Goal: Task Accomplishment & Management: Manage account settings

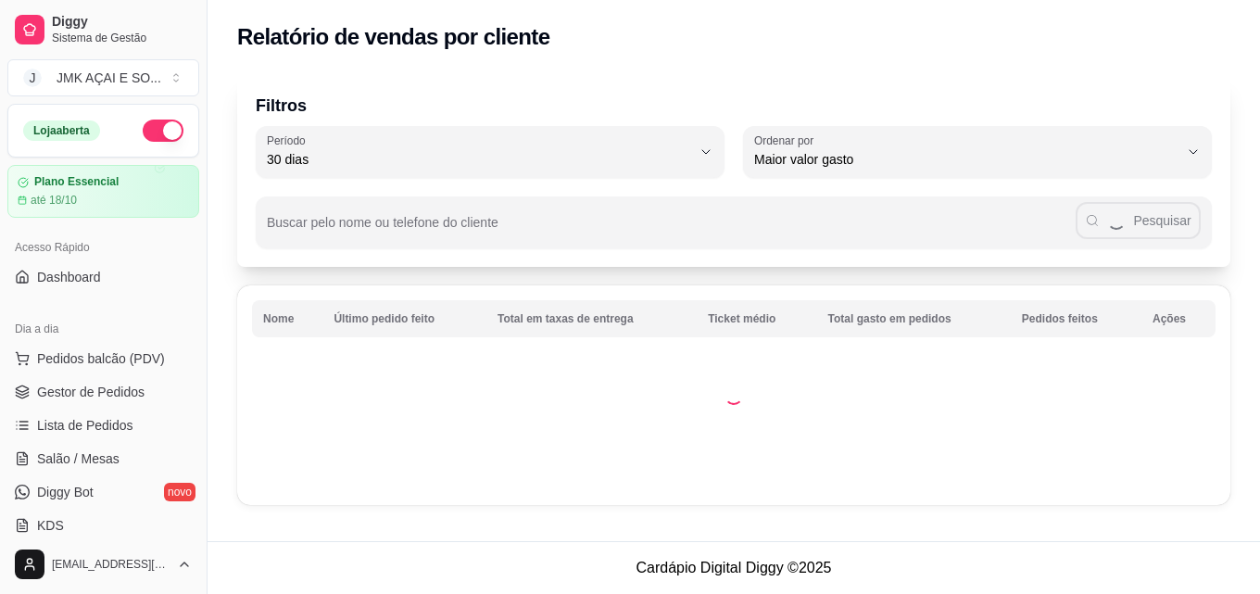
select select "30"
select select "HIGHEST_TOTAL_SPENT_WITH_ORDERS"
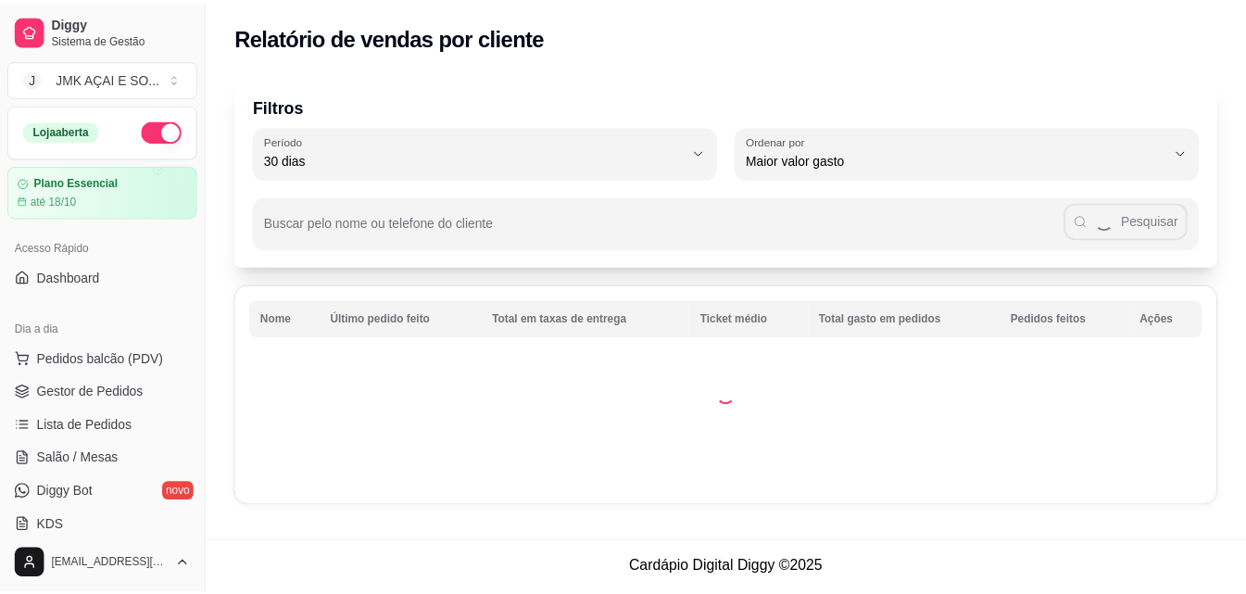
scroll to position [371, 0]
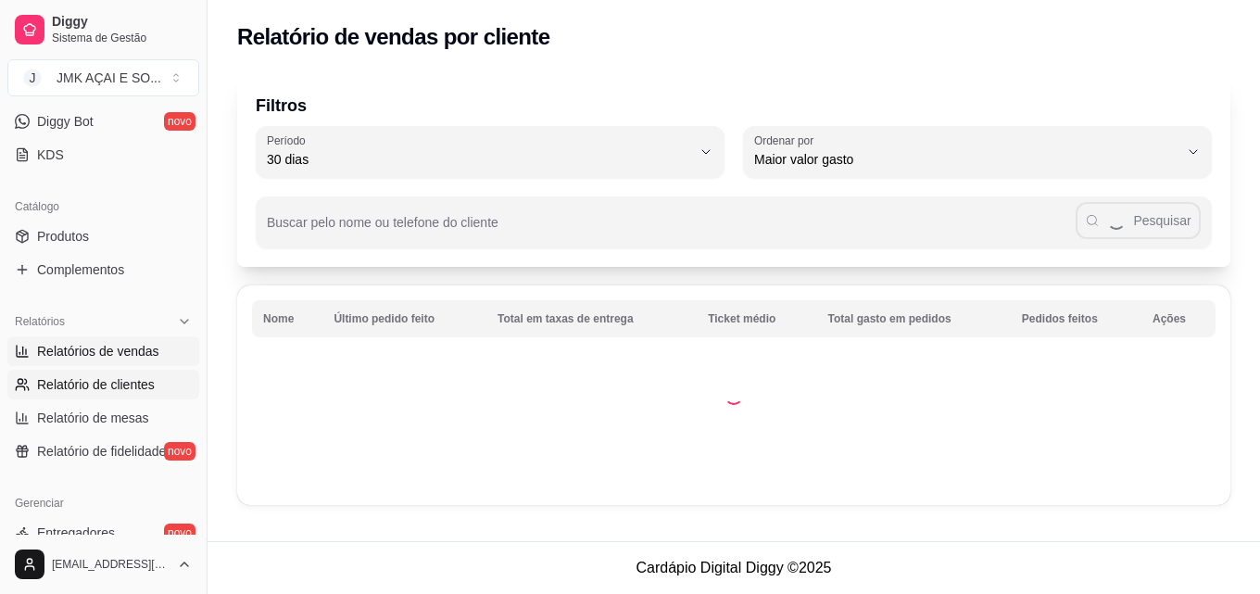
click at [110, 350] on span "Relatórios de vendas" at bounding box center [98, 351] width 122 height 19
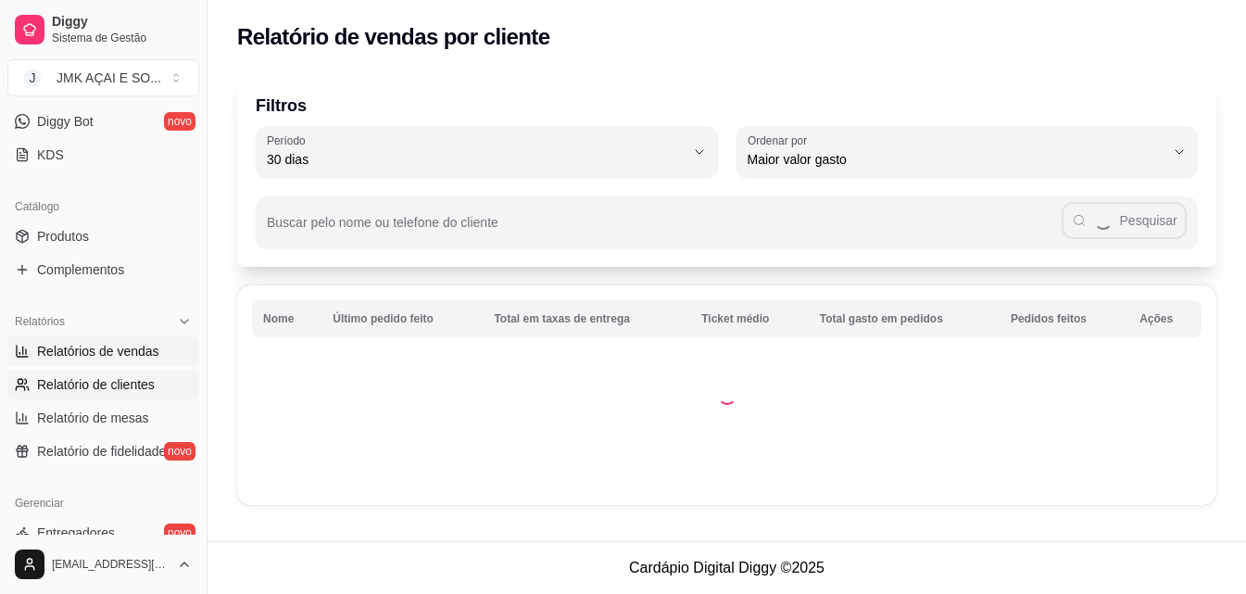
select select "ALL"
select select "0"
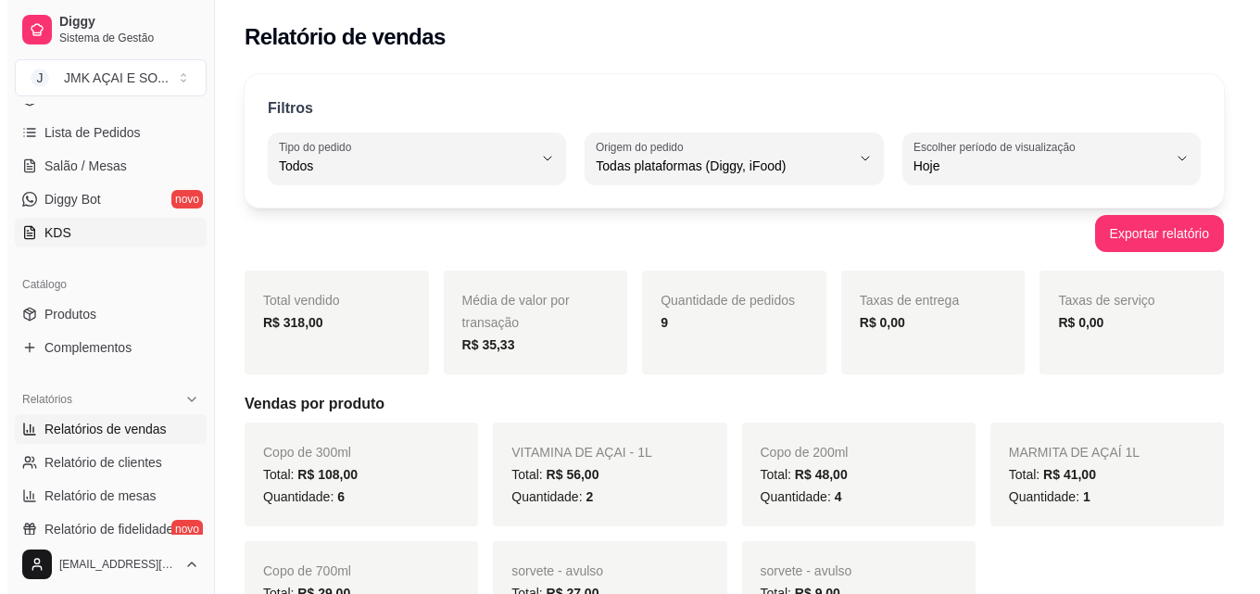
scroll to position [185, 0]
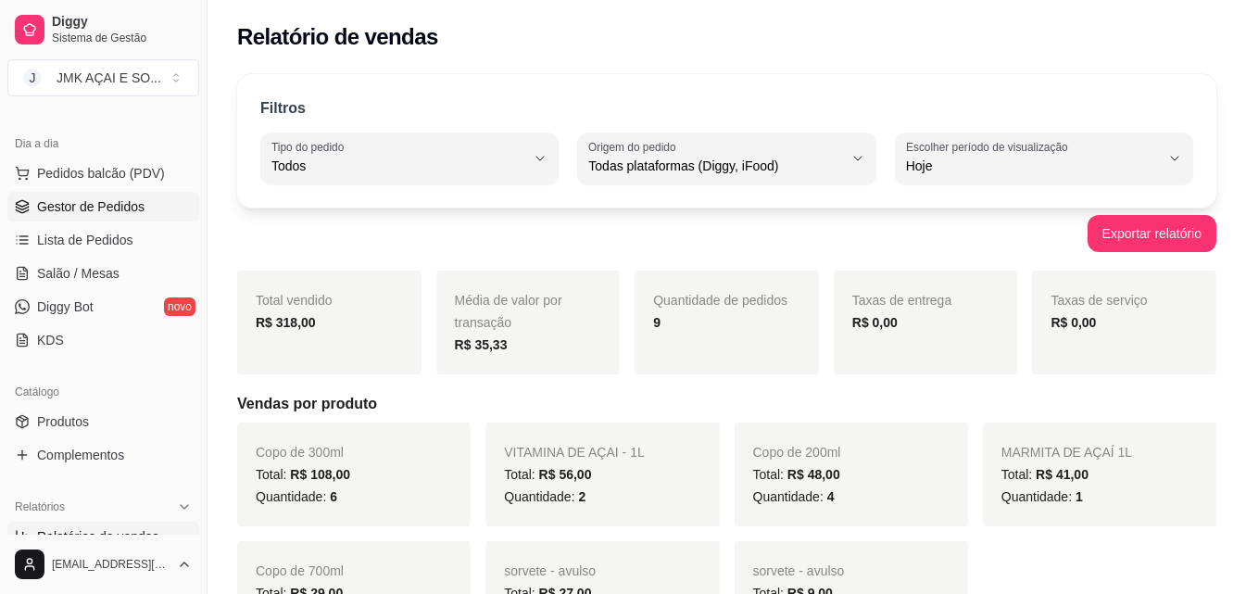
click at [115, 211] on span "Gestor de Pedidos" at bounding box center [90, 206] width 107 height 19
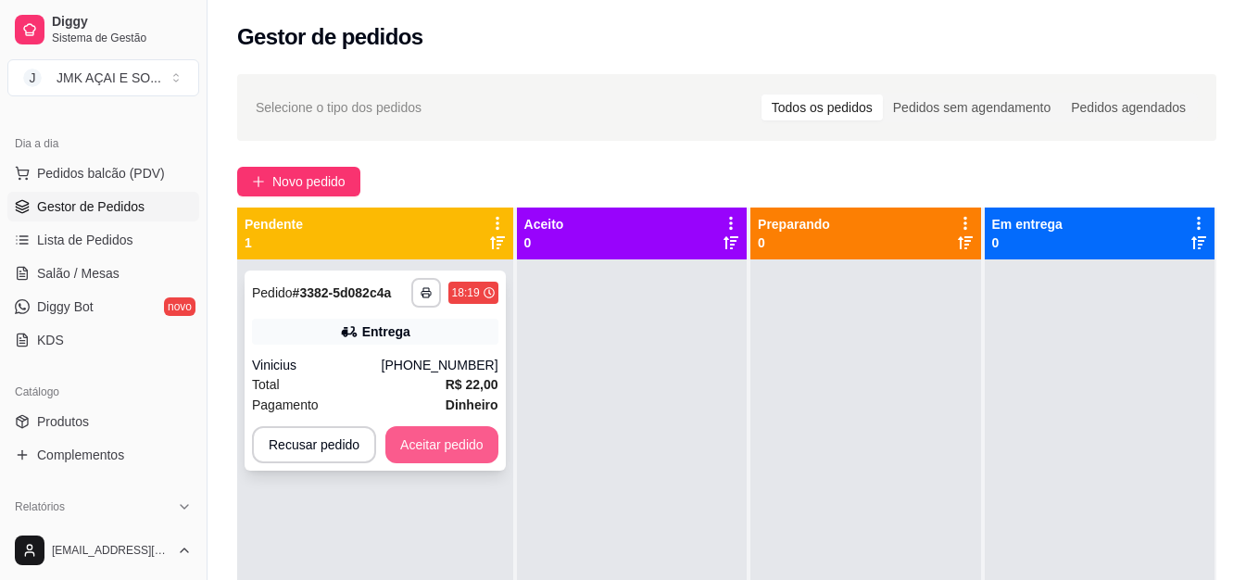
click at [459, 436] on button "Aceitar pedido" at bounding box center [441, 444] width 113 height 37
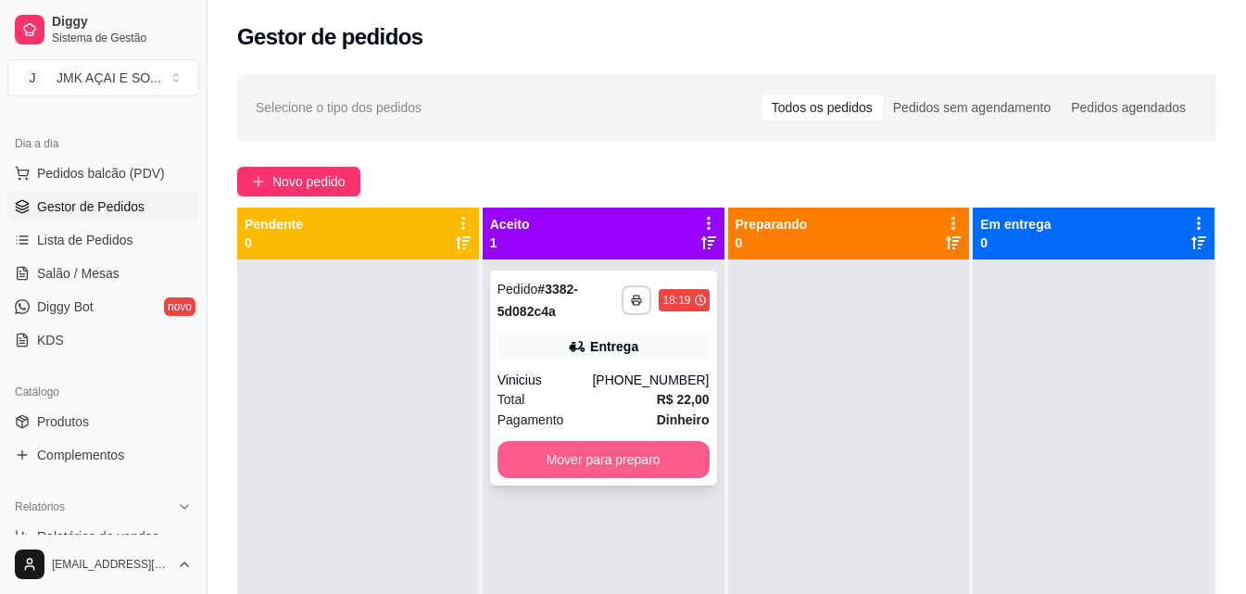
click at [650, 459] on button "Mover para preparo" at bounding box center [604, 459] width 212 height 37
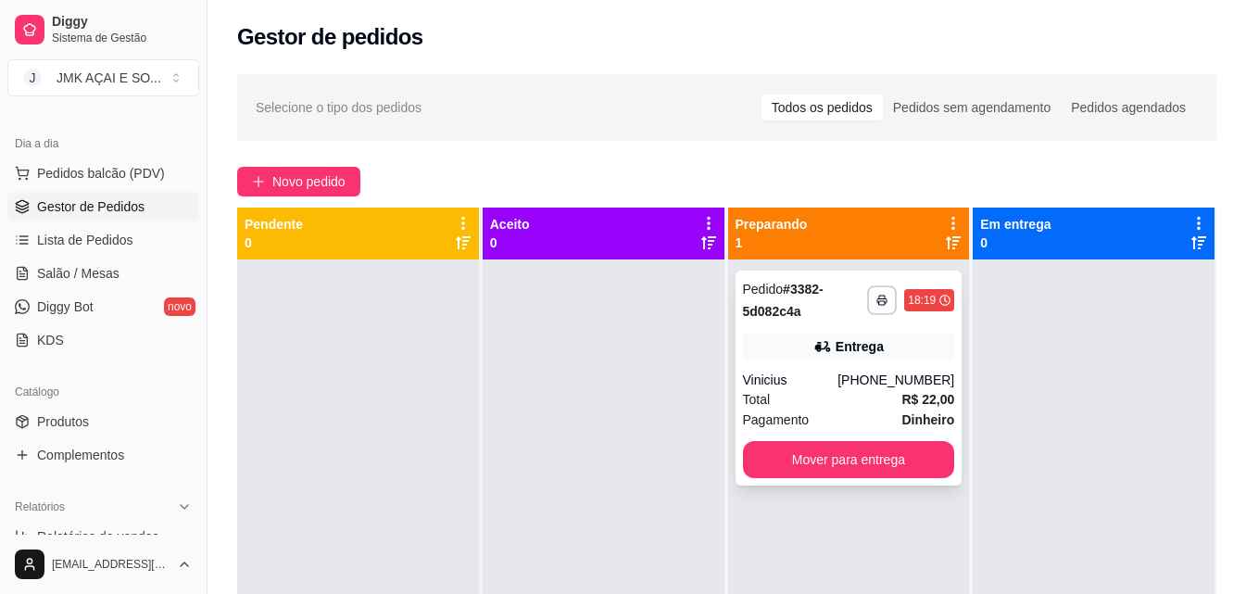
click at [869, 315] on div "**********" at bounding box center [849, 300] width 212 height 44
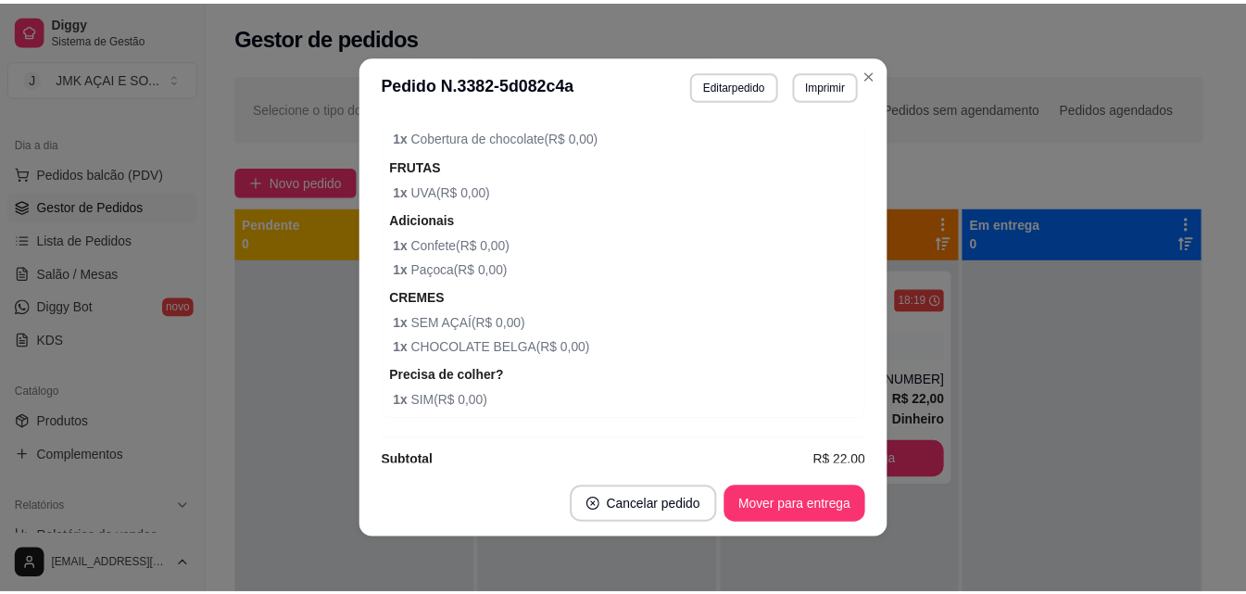
scroll to position [736, 0]
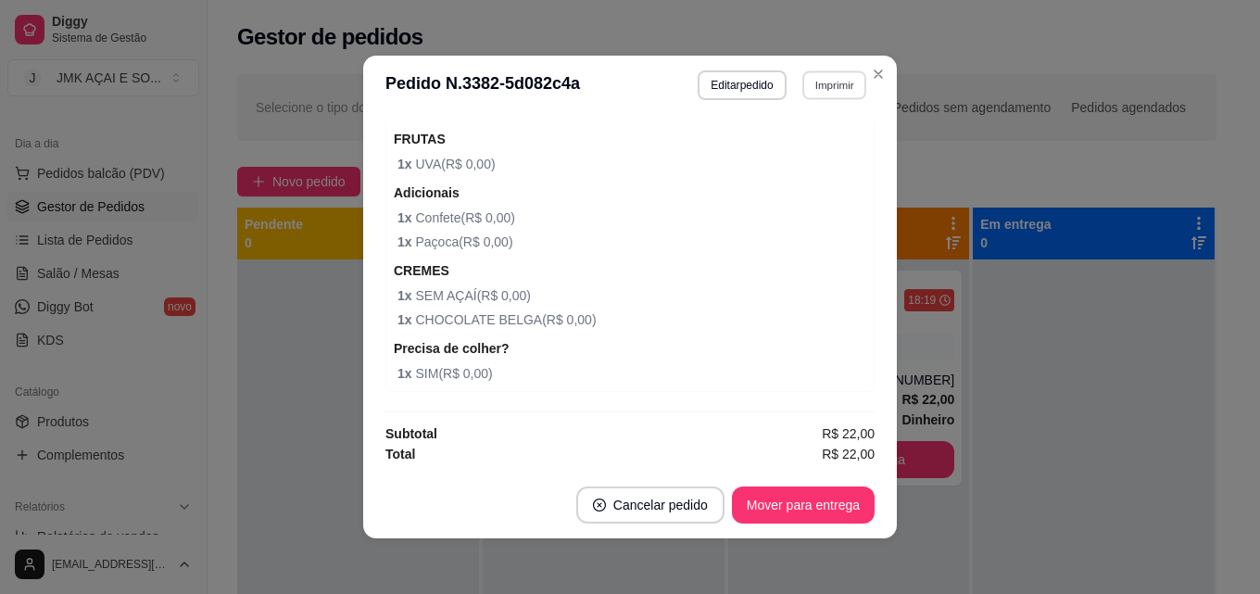
click at [827, 97] on button "Imprimir" at bounding box center [834, 84] width 64 height 29
click at [817, 157] on button "IMPRESSORA" at bounding box center [794, 150] width 134 height 30
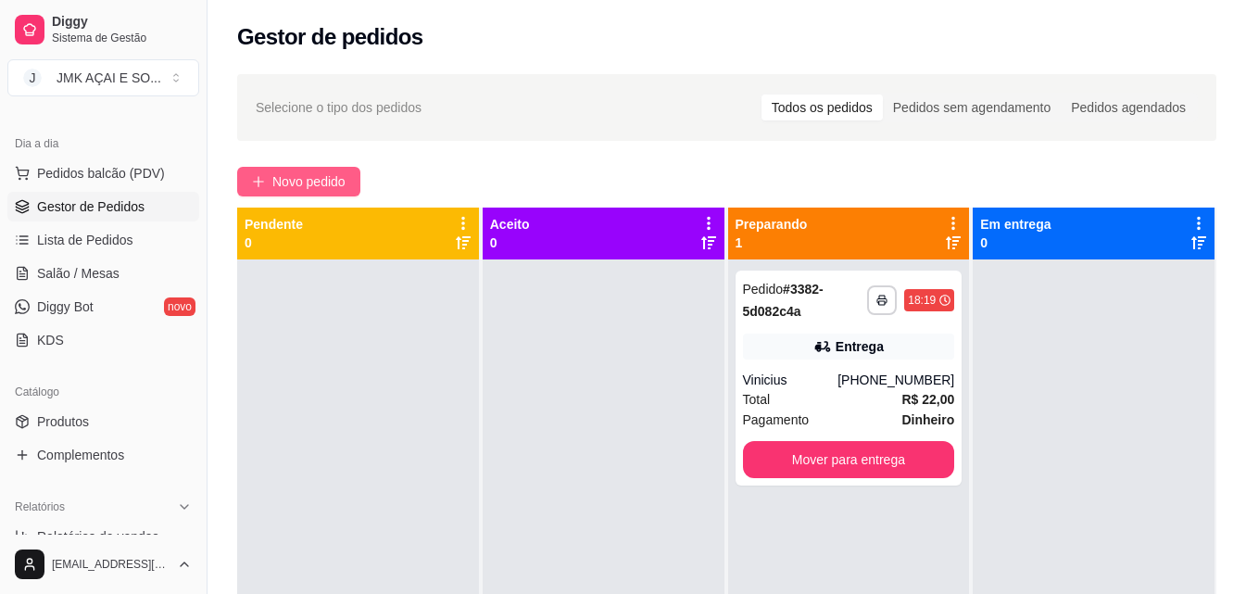
click at [317, 187] on span "Novo pedido" at bounding box center [308, 181] width 73 height 20
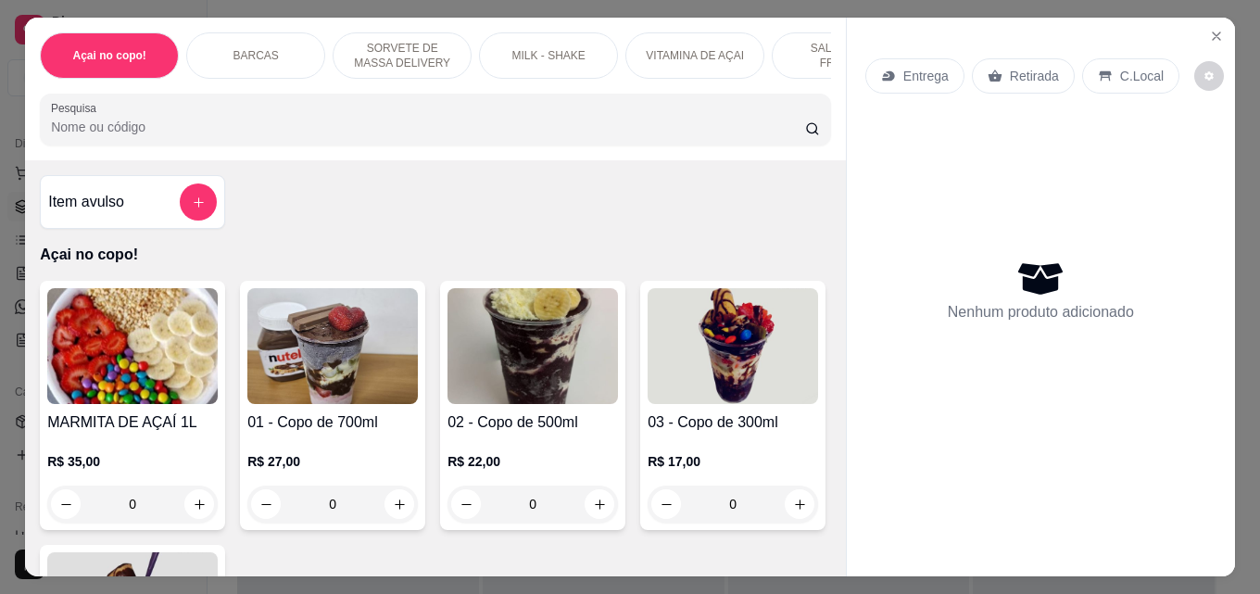
click at [111, 208] on h4 "Item avulso" at bounding box center [86, 202] width 76 height 22
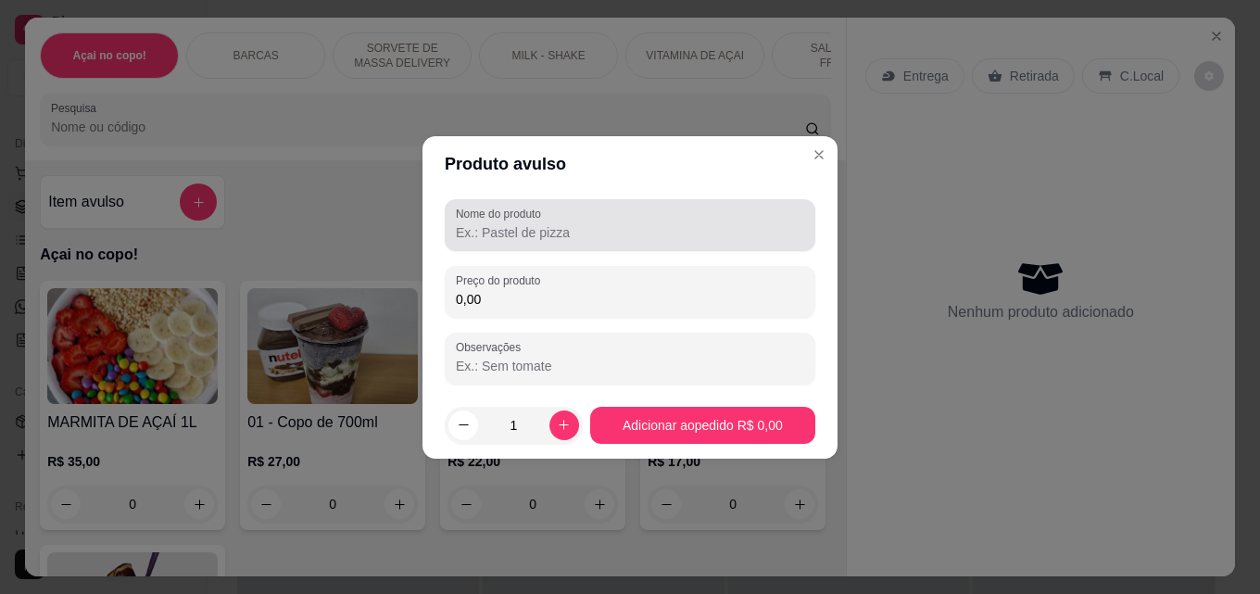
click at [608, 216] on div at bounding box center [630, 225] width 348 height 37
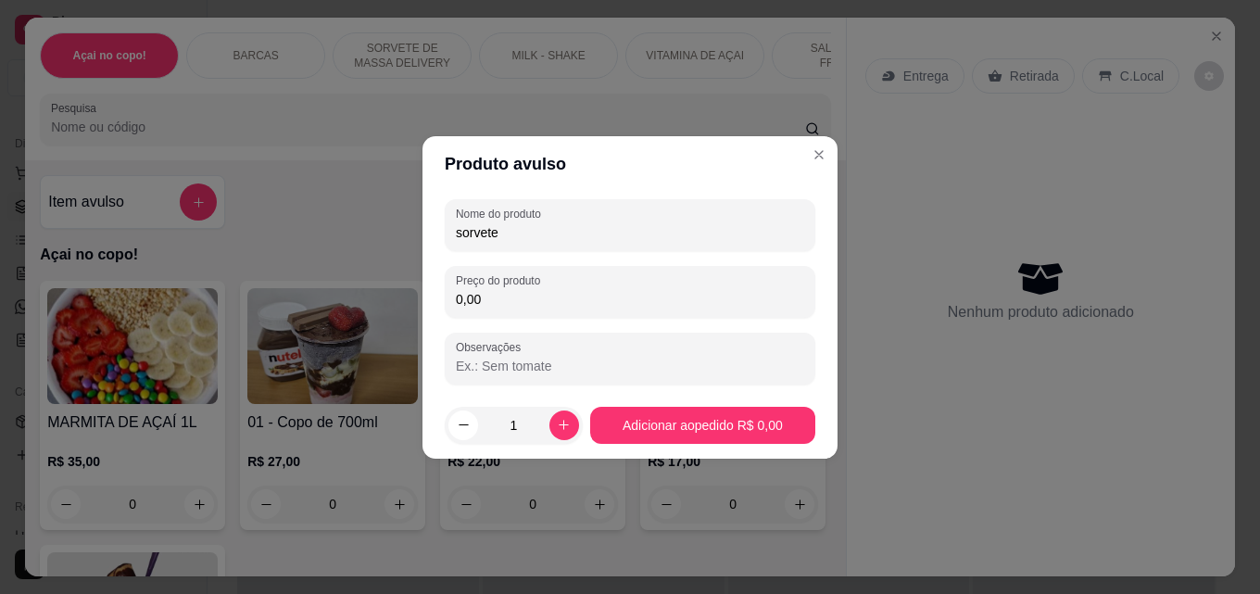
type input "sorvete"
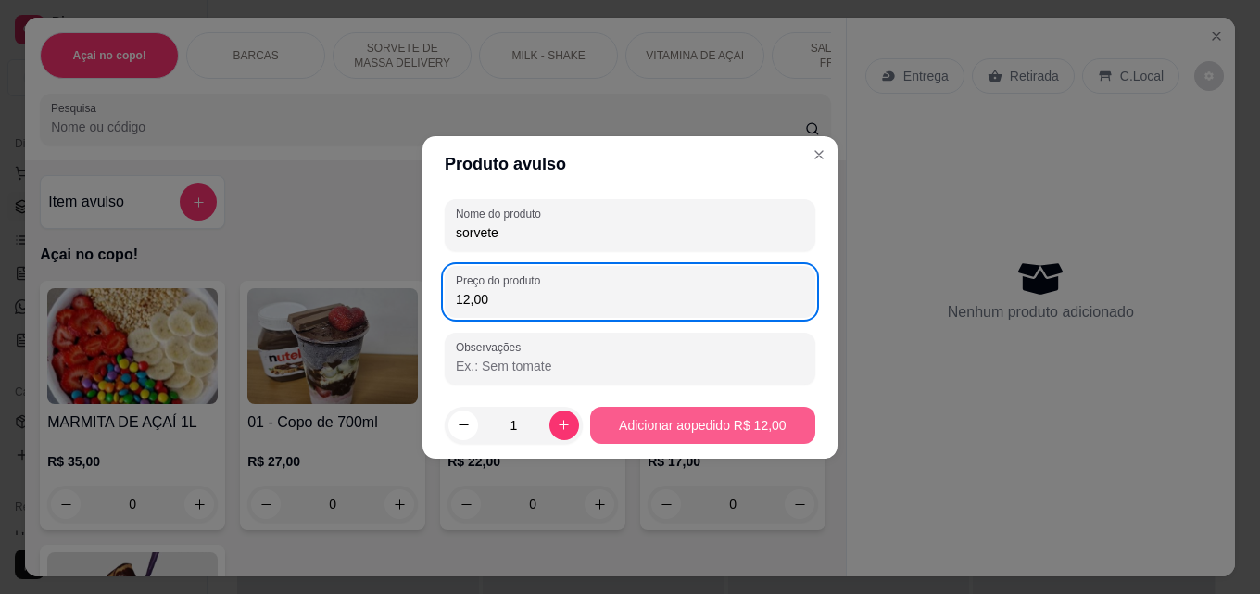
type input "12,00"
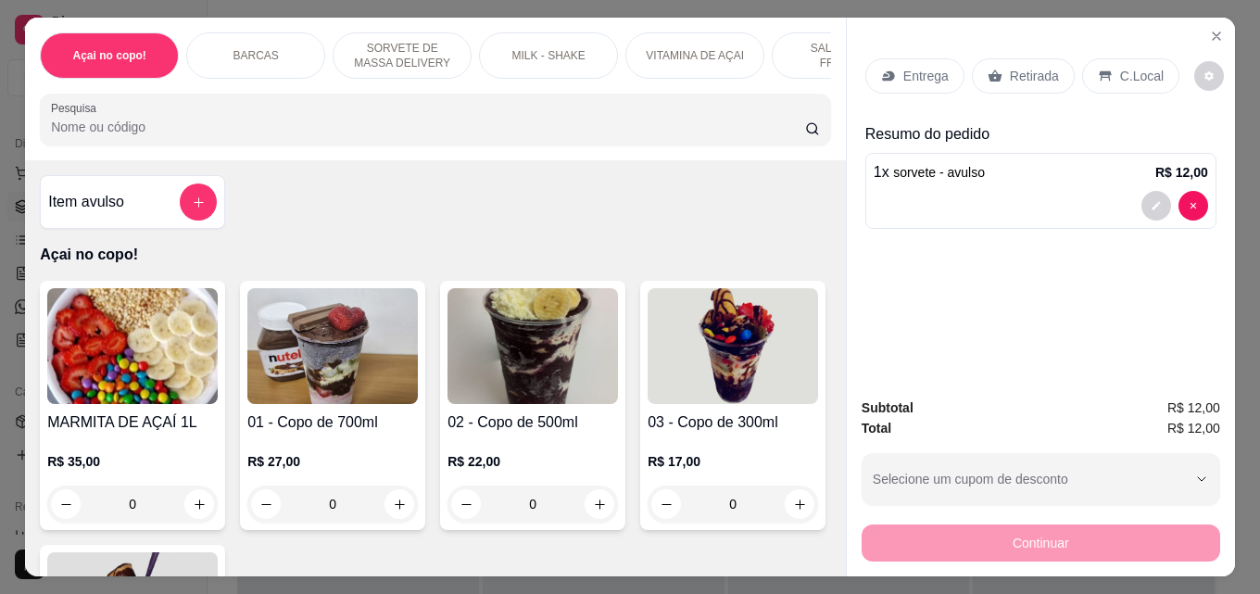
click at [1038, 69] on p "Retirada" at bounding box center [1034, 76] width 49 height 19
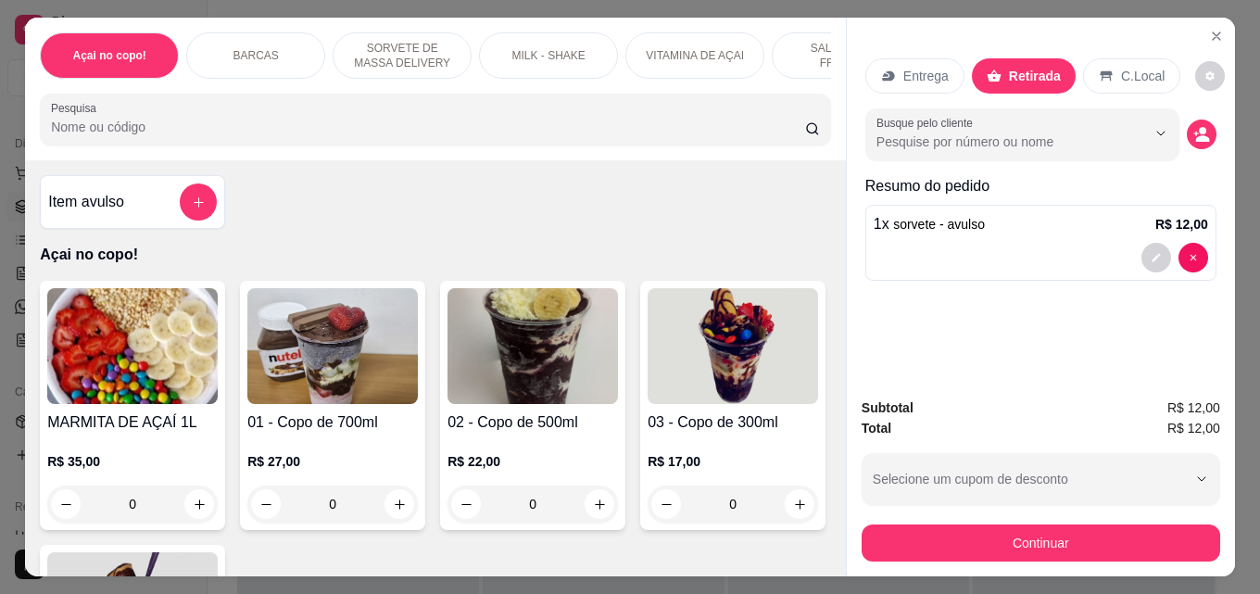
click at [1032, 559] on div "Subtotal R$ 12,00 Total R$ 12,00 Selecione um cupom de desconto Selecione um cu…" at bounding box center [1041, 480] width 388 height 194
click at [1032, 554] on div "Continuar" at bounding box center [1041, 541] width 359 height 42
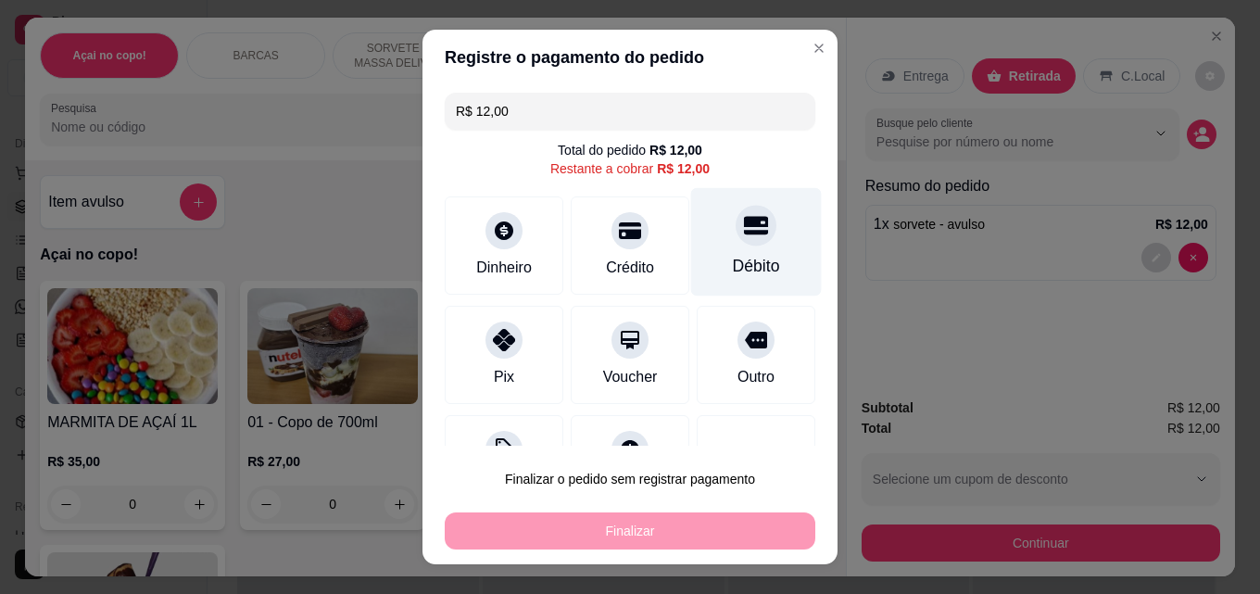
click at [729, 252] on div "Débito" at bounding box center [756, 242] width 131 height 108
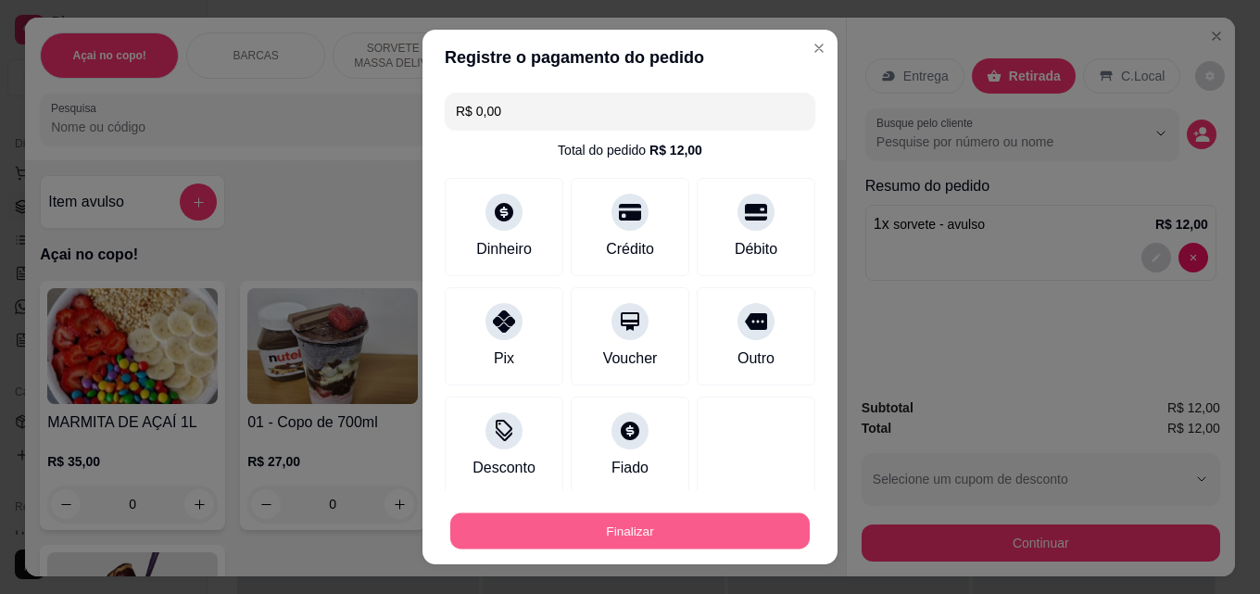
click at [619, 536] on button "Finalizar" at bounding box center [630, 531] width 360 height 36
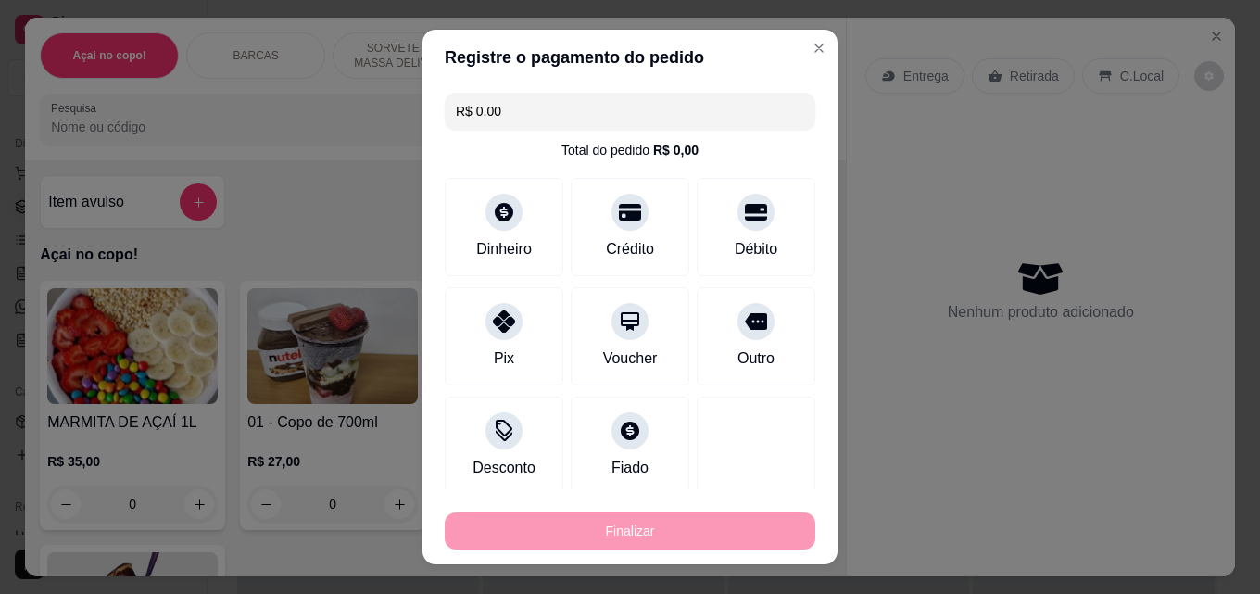
type input "-R$ 12,00"
